Goal: Navigation & Orientation: Find specific page/section

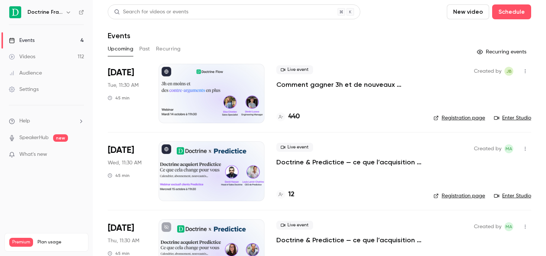
click at [72, 13] on button "button" at bounding box center [68, 12] width 9 height 9
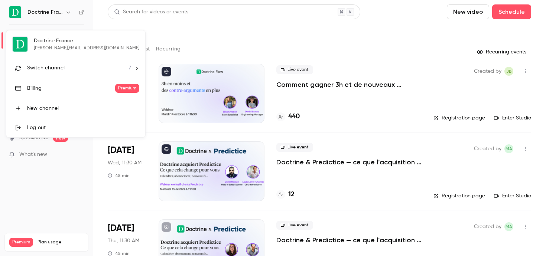
click at [46, 61] on li "Switch channel 7" at bounding box center [75, 68] width 139 height 20
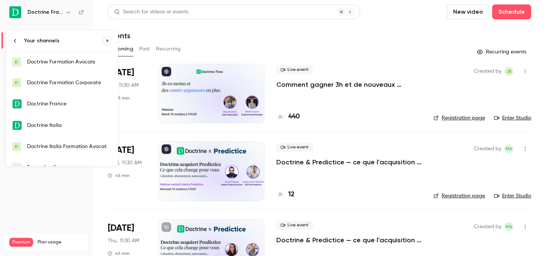
click at [65, 65] on div "Doctrine Formation Avocats" at bounding box center [69, 61] width 85 height 7
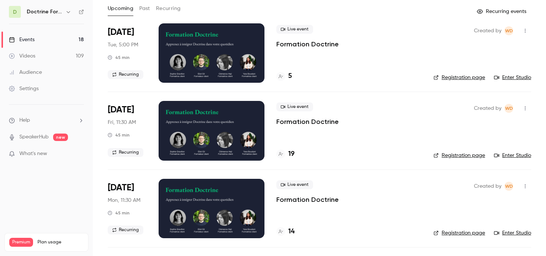
scroll to position [37, 0]
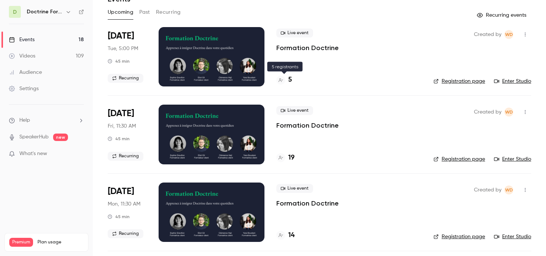
click at [290, 78] on h4 "5" at bounding box center [290, 80] width 4 height 10
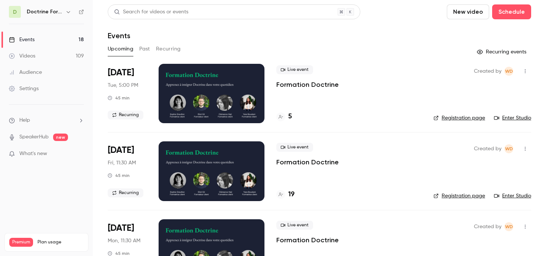
click at [462, 120] on link "Registration page" at bounding box center [460, 117] width 52 height 7
click at [71, 11] on icon "button" at bounding box center [68, 12] width 6 height 6
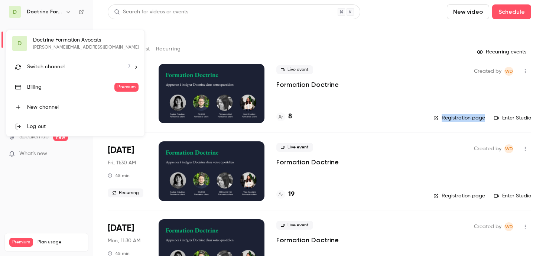
click at [40, 61] on li "Switch channel 7" at bounding box center [75, 67] width 138 height 20
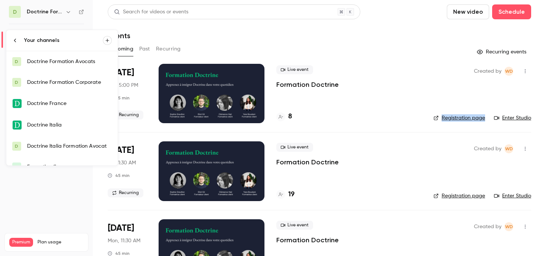
scroll to position [33, 0]
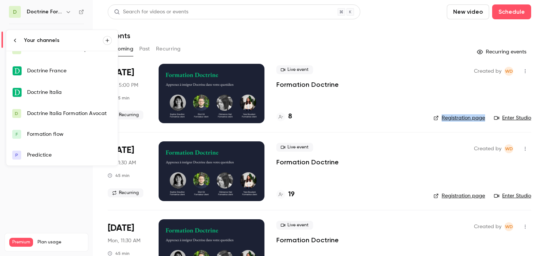
click at [59, 136] on div "Formation flow" at bounding box center [69, 134] width 85 height 7
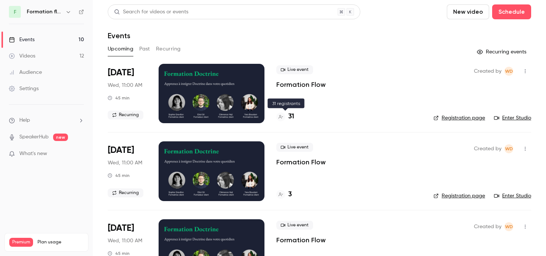
click at [283, 121] on div "31" at bounding box center [285, 117] width 18 height 10
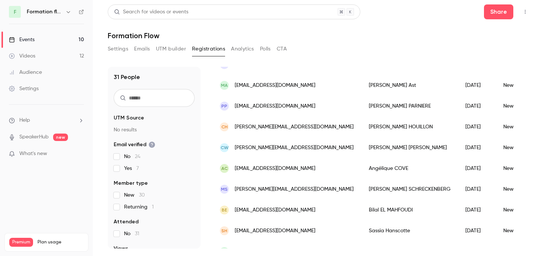
scroll to position [104, 0]
